Goal: Task Accomplishment & Management: Use online tool/utility

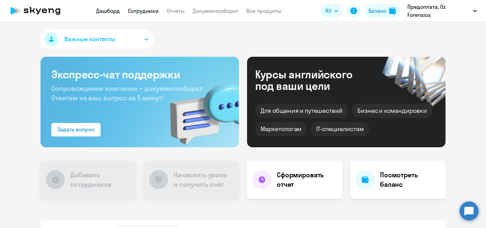
click at [149, 11] on link "Сотрудники" at bounding box center [143, 10] width 31 height 7
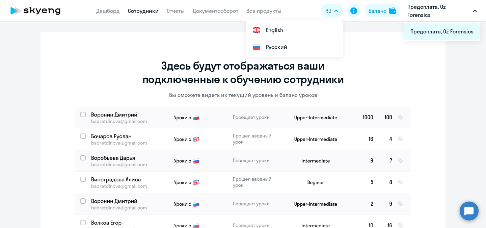
click at [433, 33] on li "Предоплата, Oz Forensics" at bounding box center [442, 31] width 77 height 17
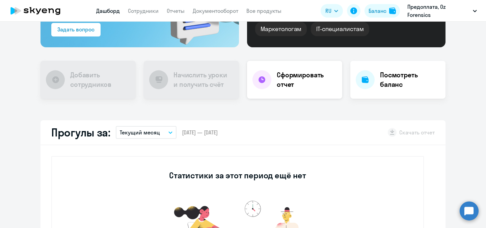
scroll to position [100, 0]
click at [285, 75] on h4 "Сформировать отчет" at bounding box center [307, 79] width 60 height 19
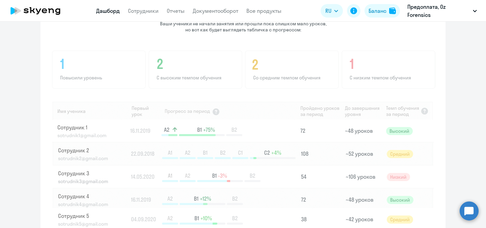
scroll to position [511, 0]
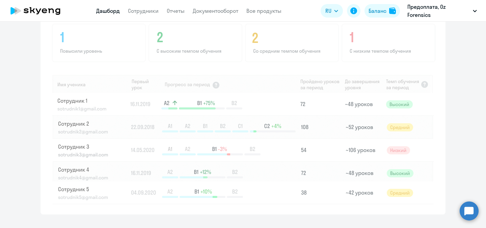
click at [453, 164] on app-progress-dashboard "Прогресс за: Весь период – [DATE] — [DATE] Как мы считаем Скачать отчет Показат…" at bounding box center [243, 57] width 486 height 314
